Goal: Information Seeking & Learning: Learn about a topic

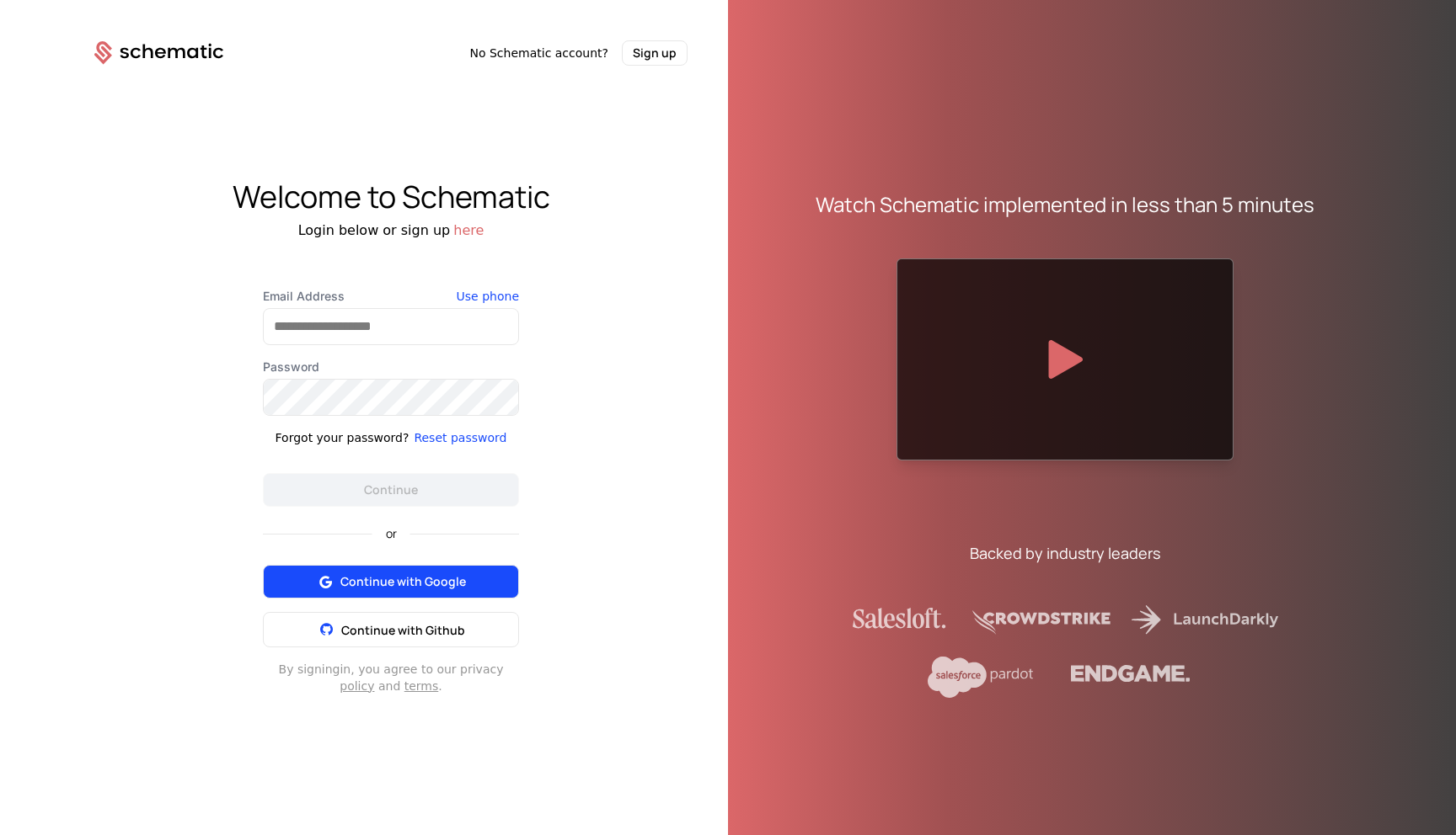
click at [439, 587] on span "Continue with Google" at bounding box center [404, 582] width 126 height 17
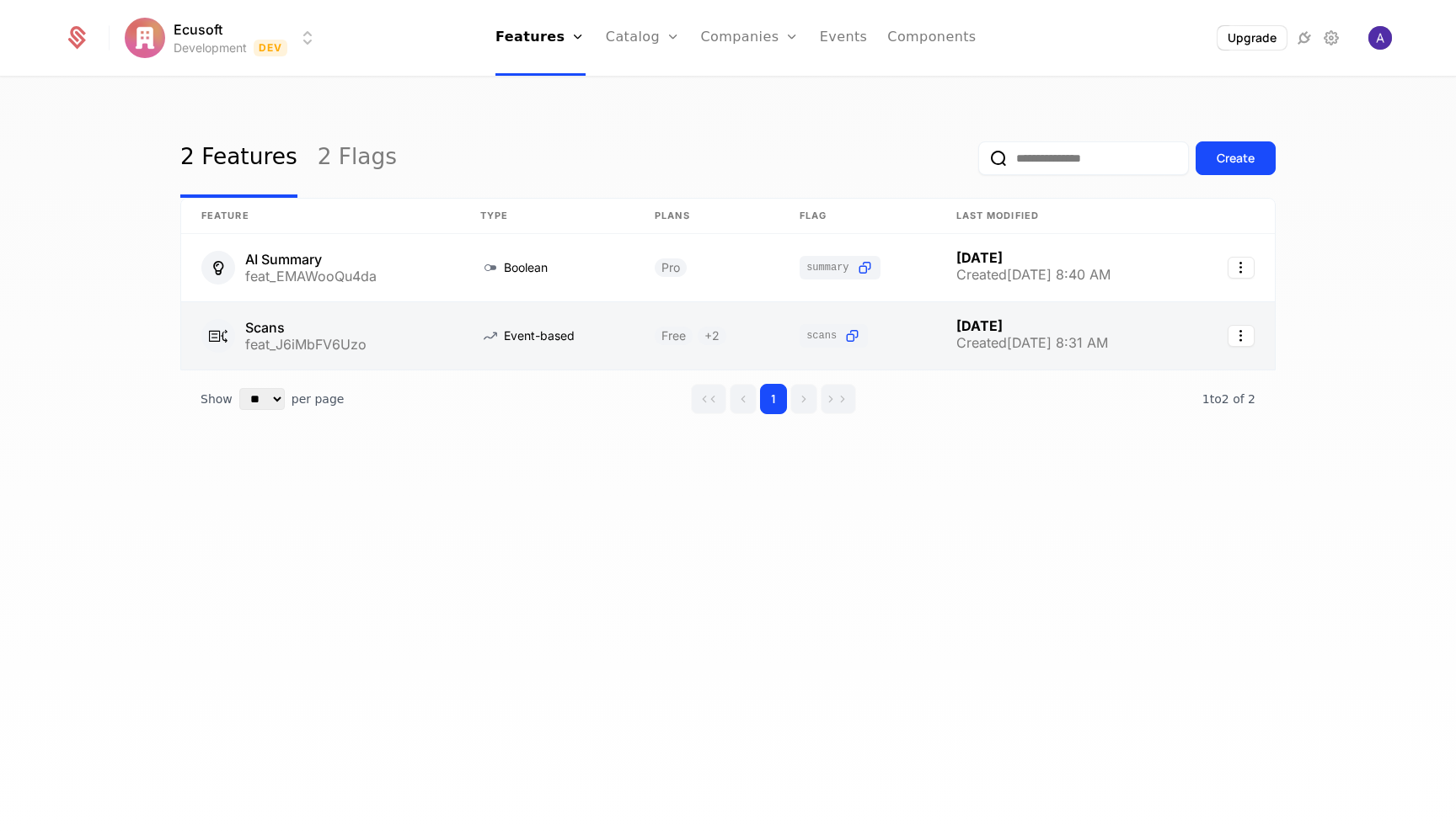
click at [415, 333] on link at bounding box center [320, 336] width 279 height 68
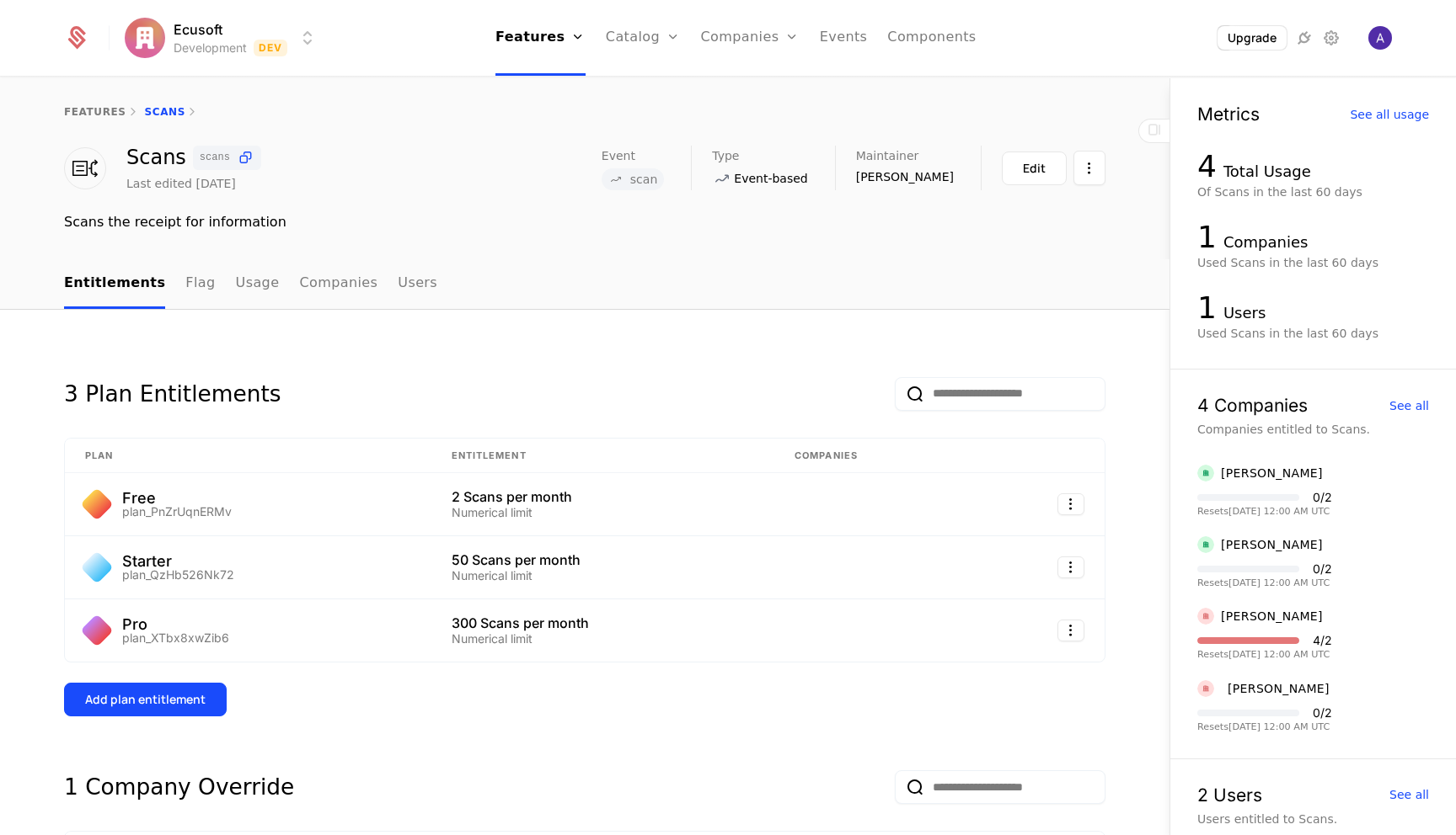
click at [799, 342] on div "3 Plan Entitlements Plan Entitlement Companies Free plan_PnZrUqnERMv 2 Scans pe…" at bounding box center [585, 703] width 1170 height 787
click at [386, 68] on nav "Features Features Flags Catalog Plans Add Ons Credits Configuration Companies C…" at bounding box center [736, 38] width 809 height 76
click at [306, 41] on html "Ecusoft Development Dev Features Features Flags Catalog Plans Add Ons Credits C…" at bounding box center [728, 418] width 1456 height 835
click at [401, 113] on div "features Scans" at bounding box center [584, 112] width 1041 height 13
